Goal: Register for event/course

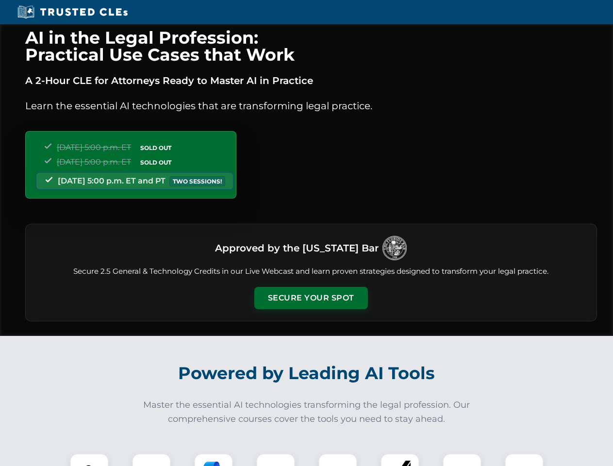
click at [311, 298] on button "Secure Your Spot" at bounding box center [311, 298] width 114 height 22
click at [89, 459] on img at bounding box center [89, 473] width 28 height 28
click at [151, 459] on div at bounding box center [151, 472] width 39 height 39
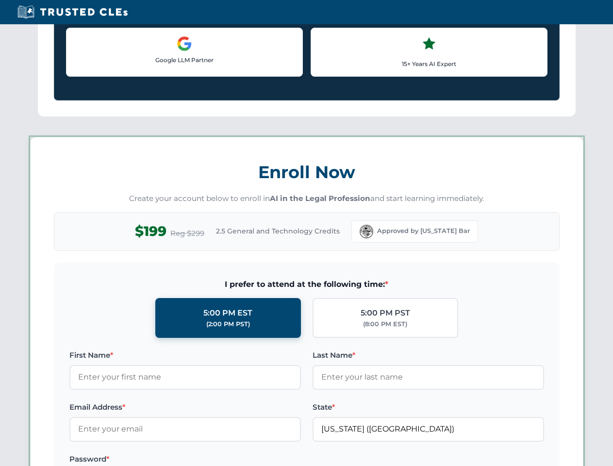
click at [276, 459] on label "Password *" at bounding box center [184, 459] width 231 height 12
